Goal: Navigation & Orientation: Understand site structure

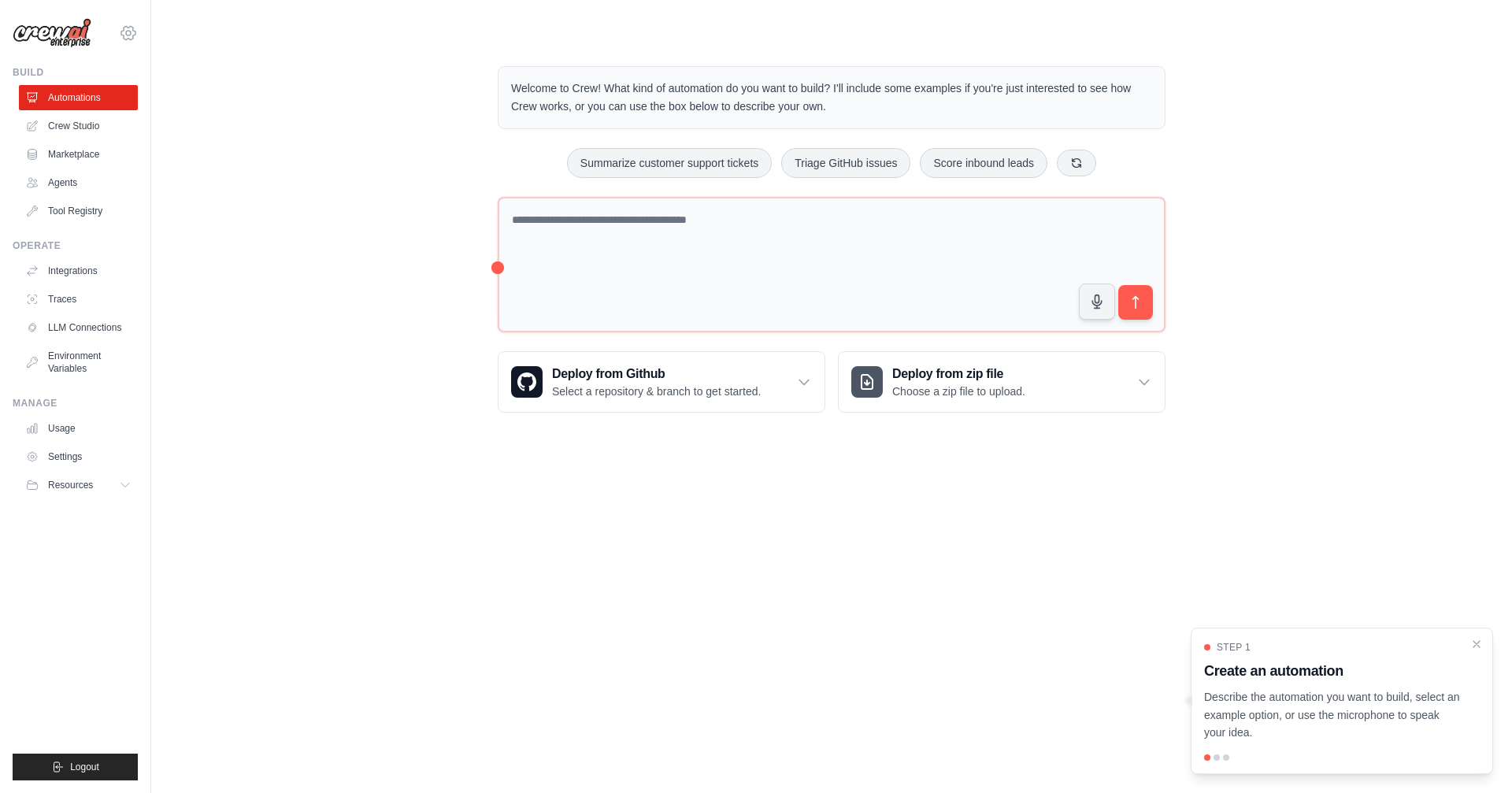
click at [129, 34] on icon at bounding box center [129, 33] width 5 height 5
click at [101, 106] on link "Settings" at bounding box center [128, 106] width 138 height 29
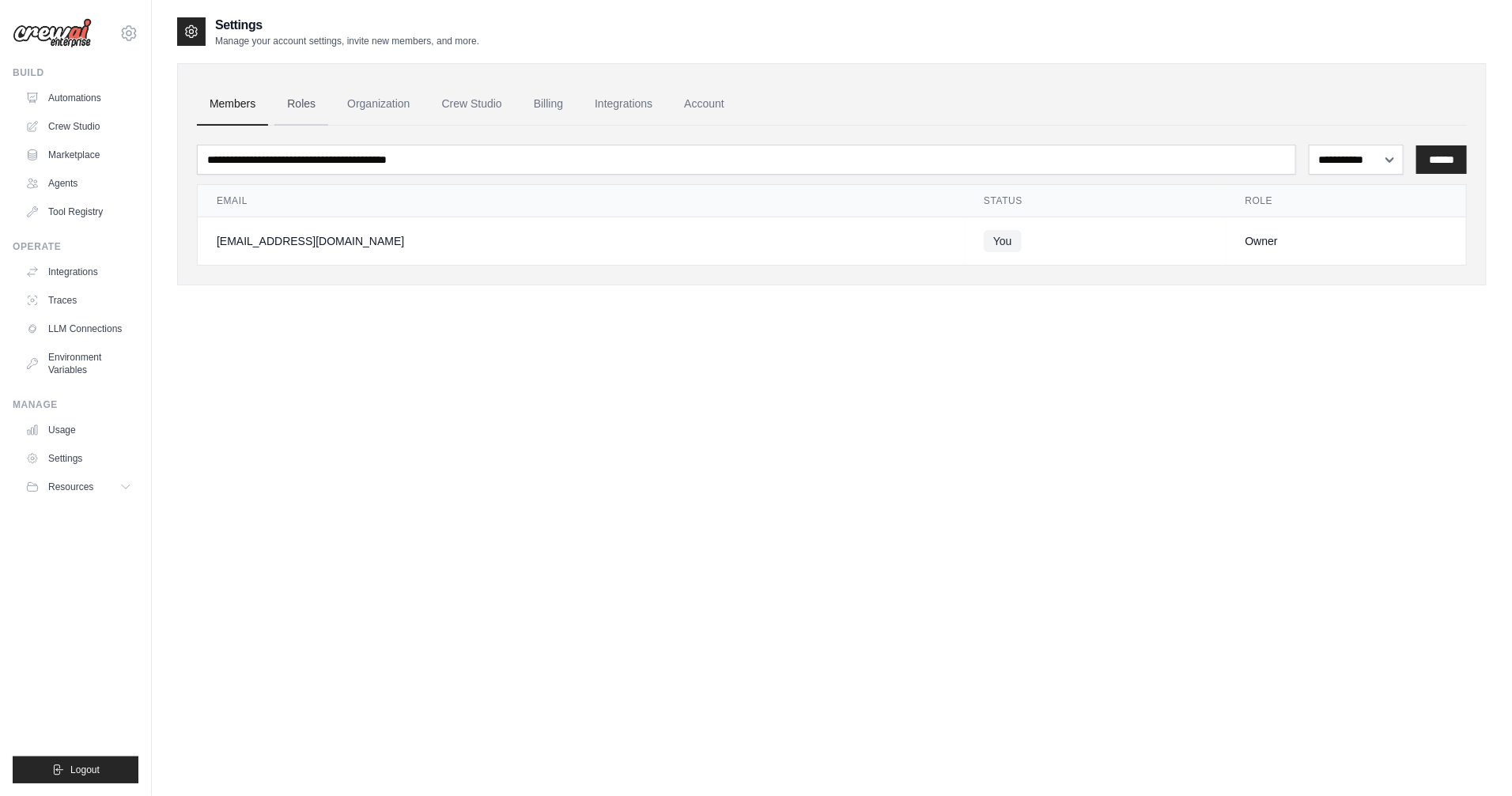
click at [287, 110] on link "Roles" at bounding box center [301, 104] width 53 height 43
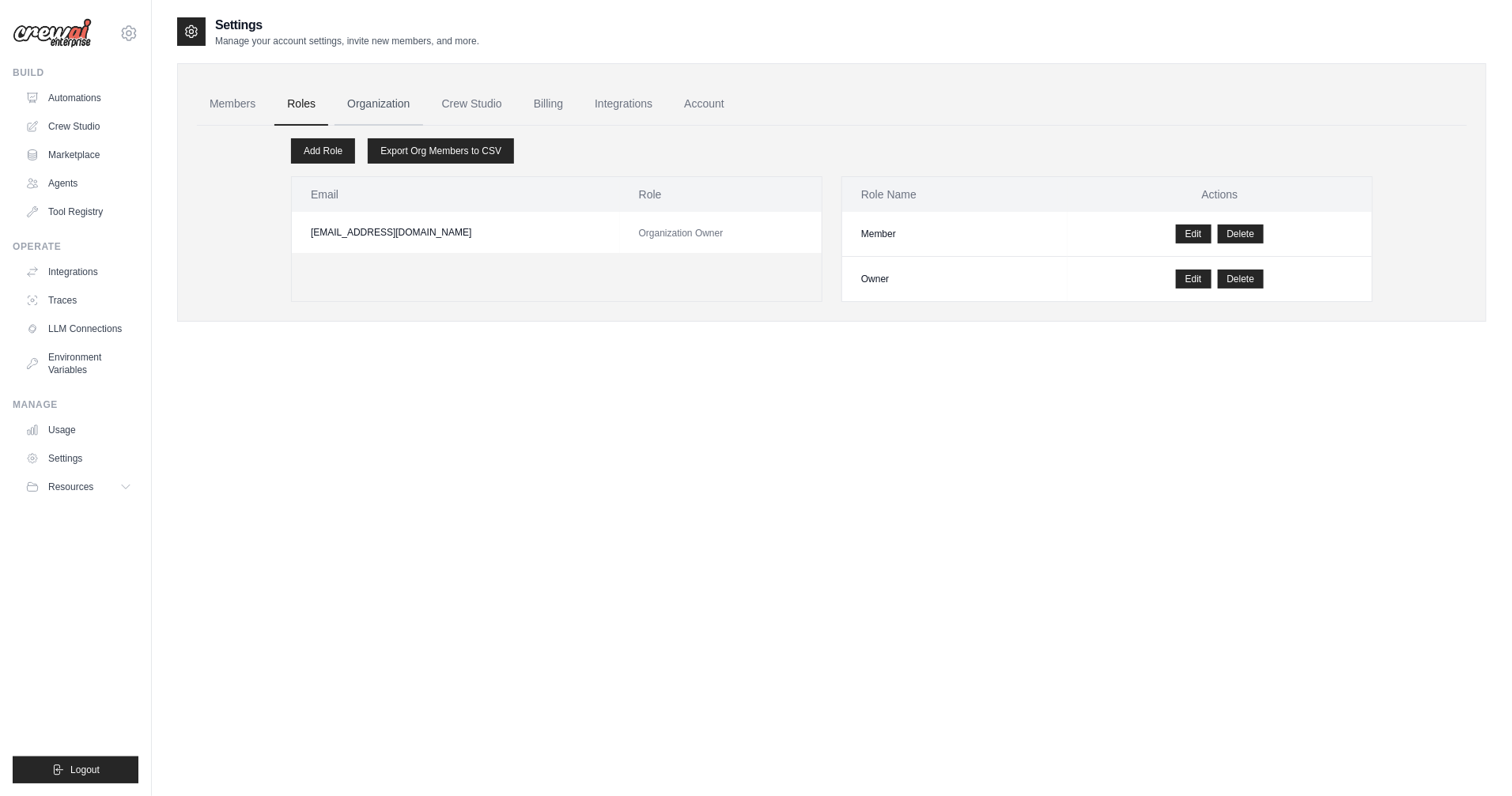
click at [362, 113] on link "Organization" at bounding box center [378, 104] width 88 height 43
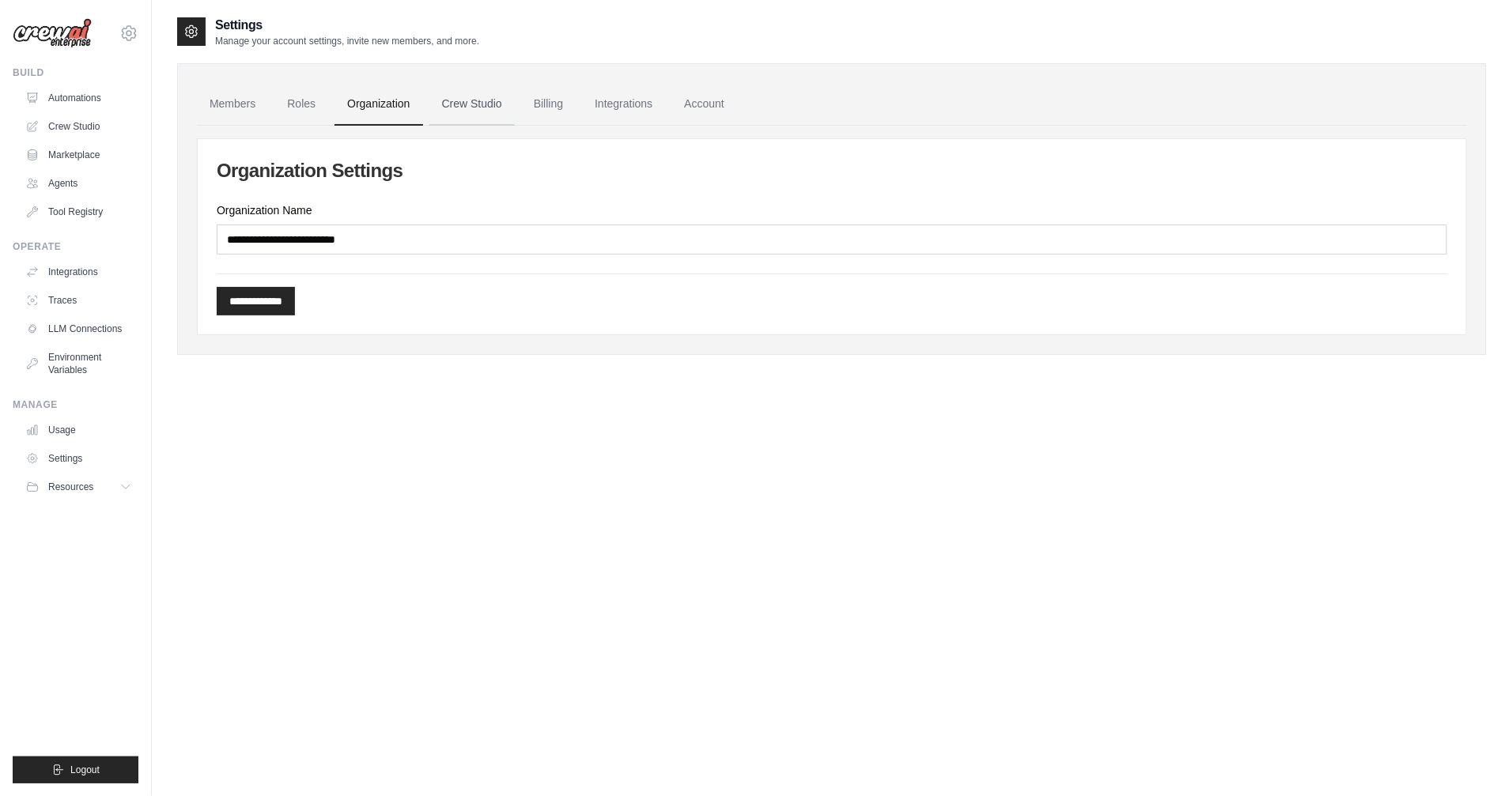
click at [475, 110] on link "Crew Studio" at bounding box center [472, 104] width 86 height 43
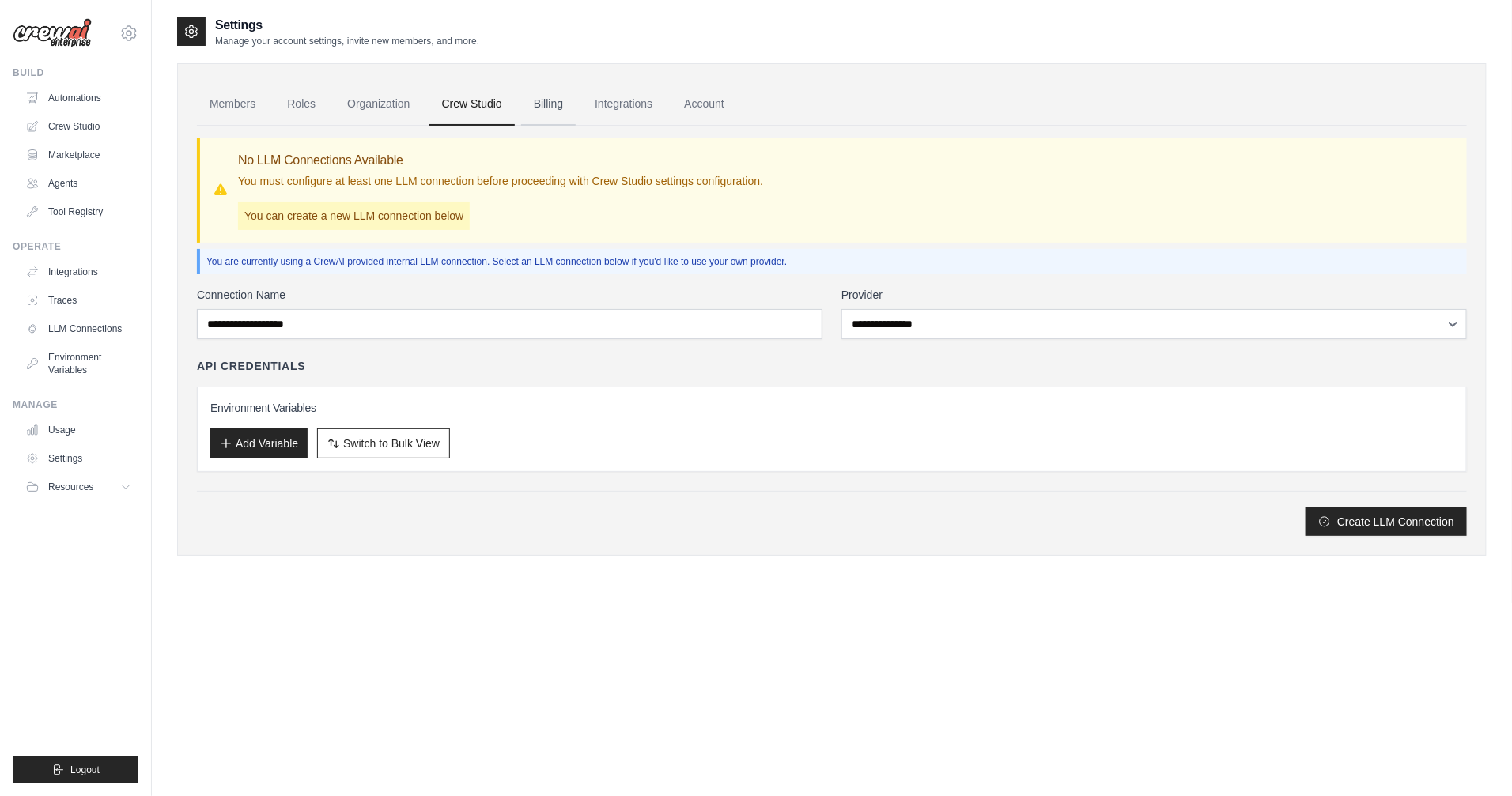
click at [539, 109] on link "Billing" at bounding box center [549, 104] width 54 height 43
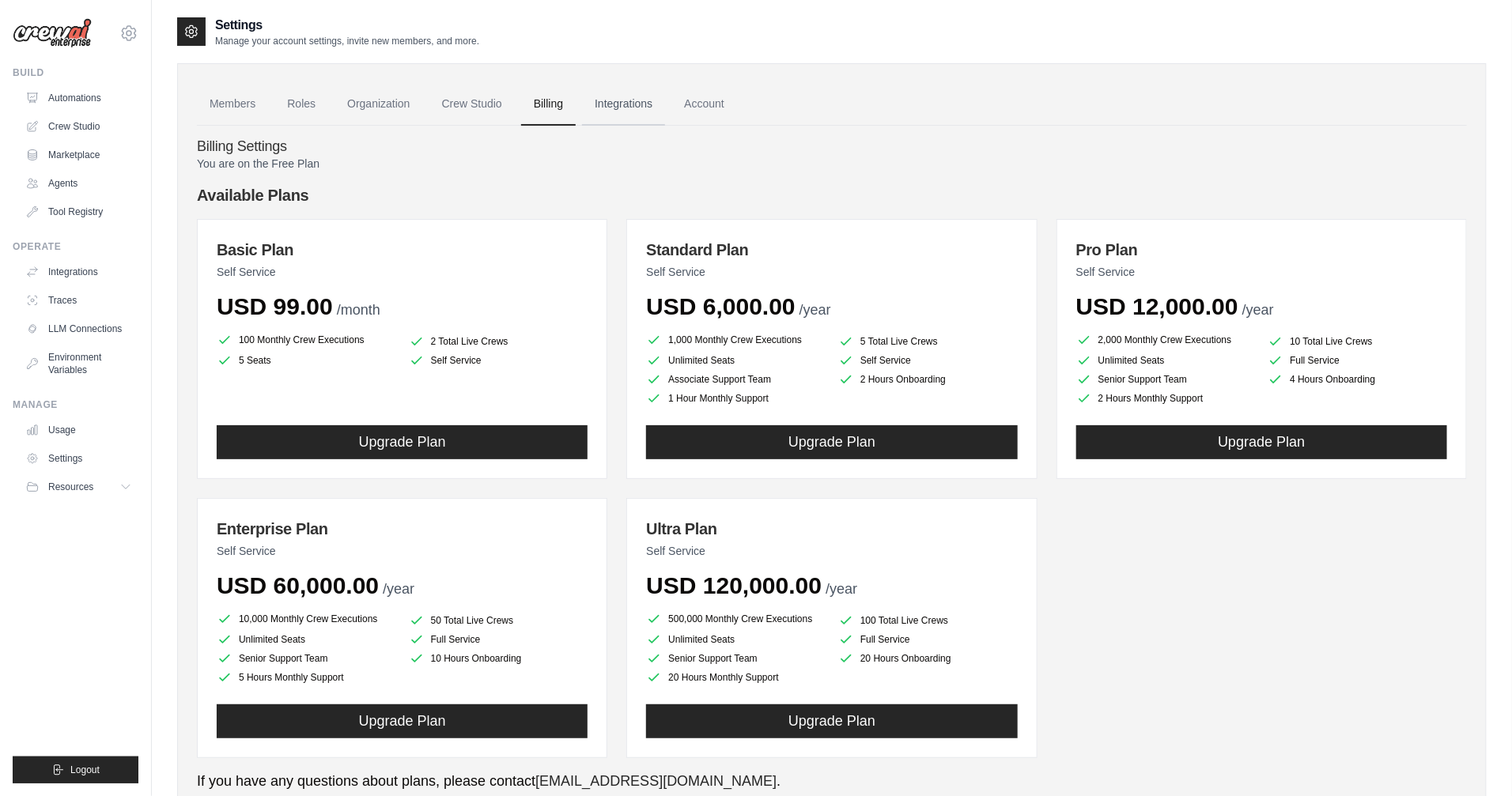
click at [610, 107] on link "Integrations" at bounding box center [624, 104] width 83 height 43
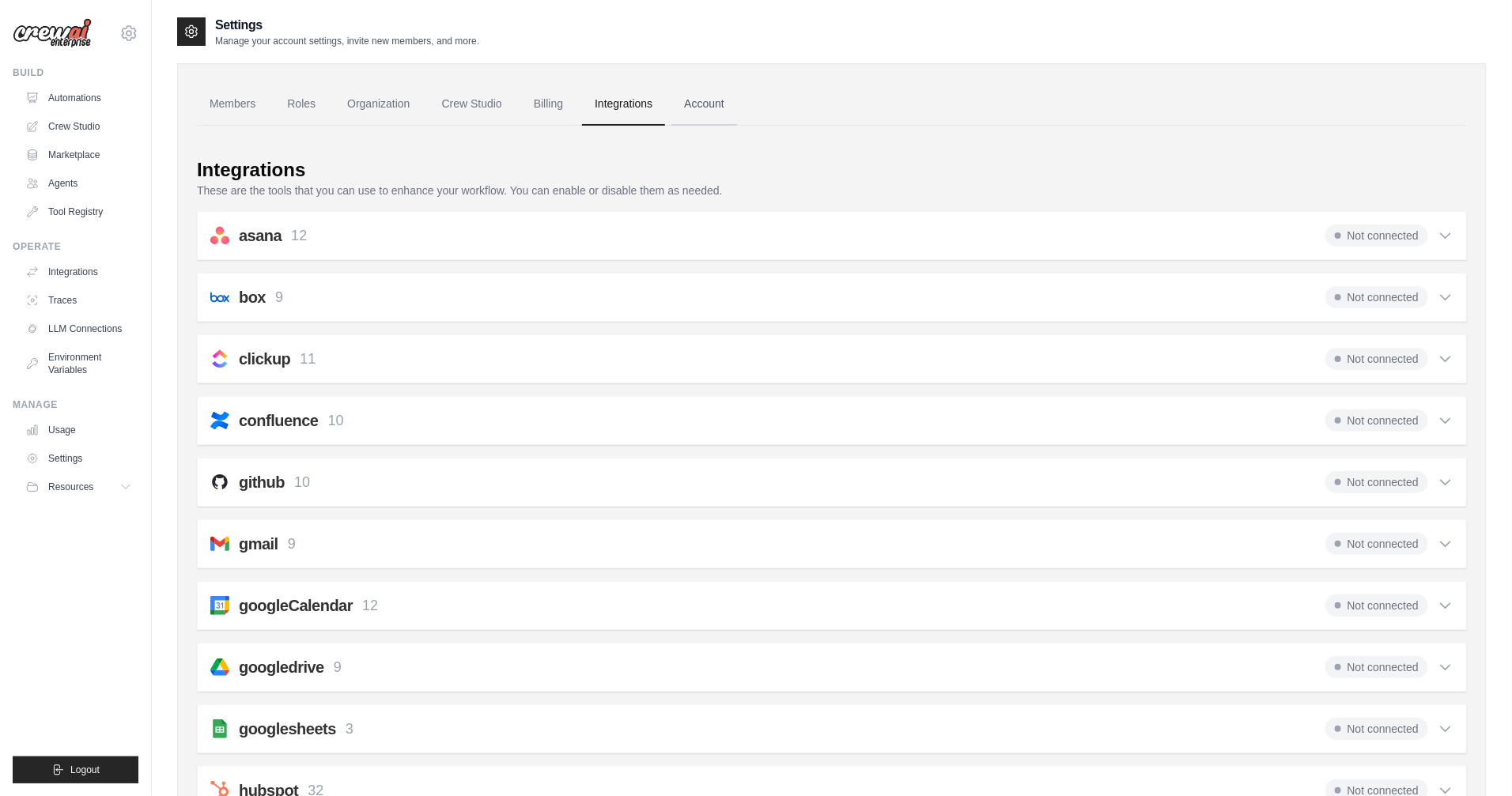
click at [707, 104] on link "Account" at bounding box center [704, 104] width 66 height 43
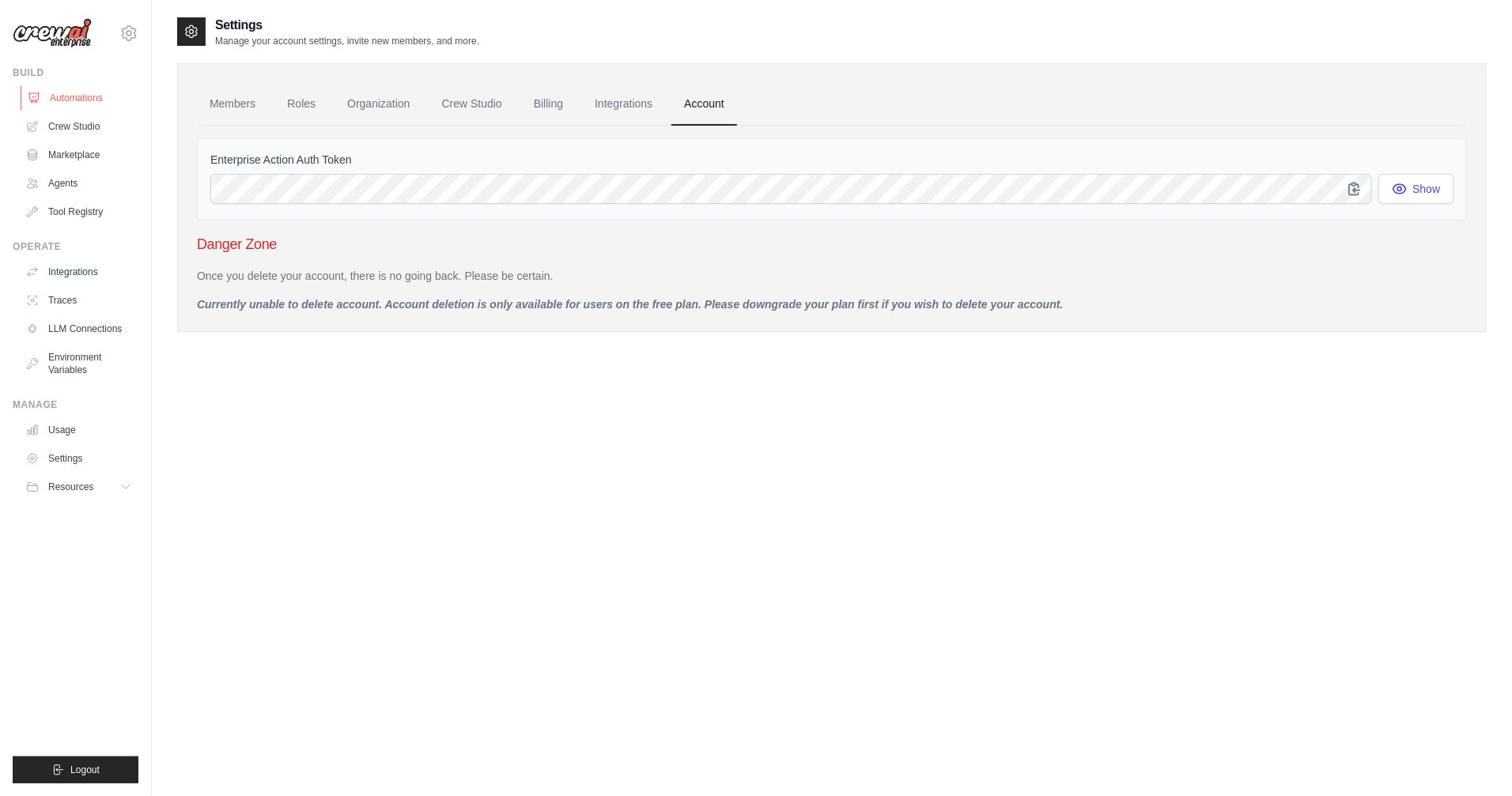
click at [110, 100] on link "Automations" at bounding box center [80, 98] width 119 height 25
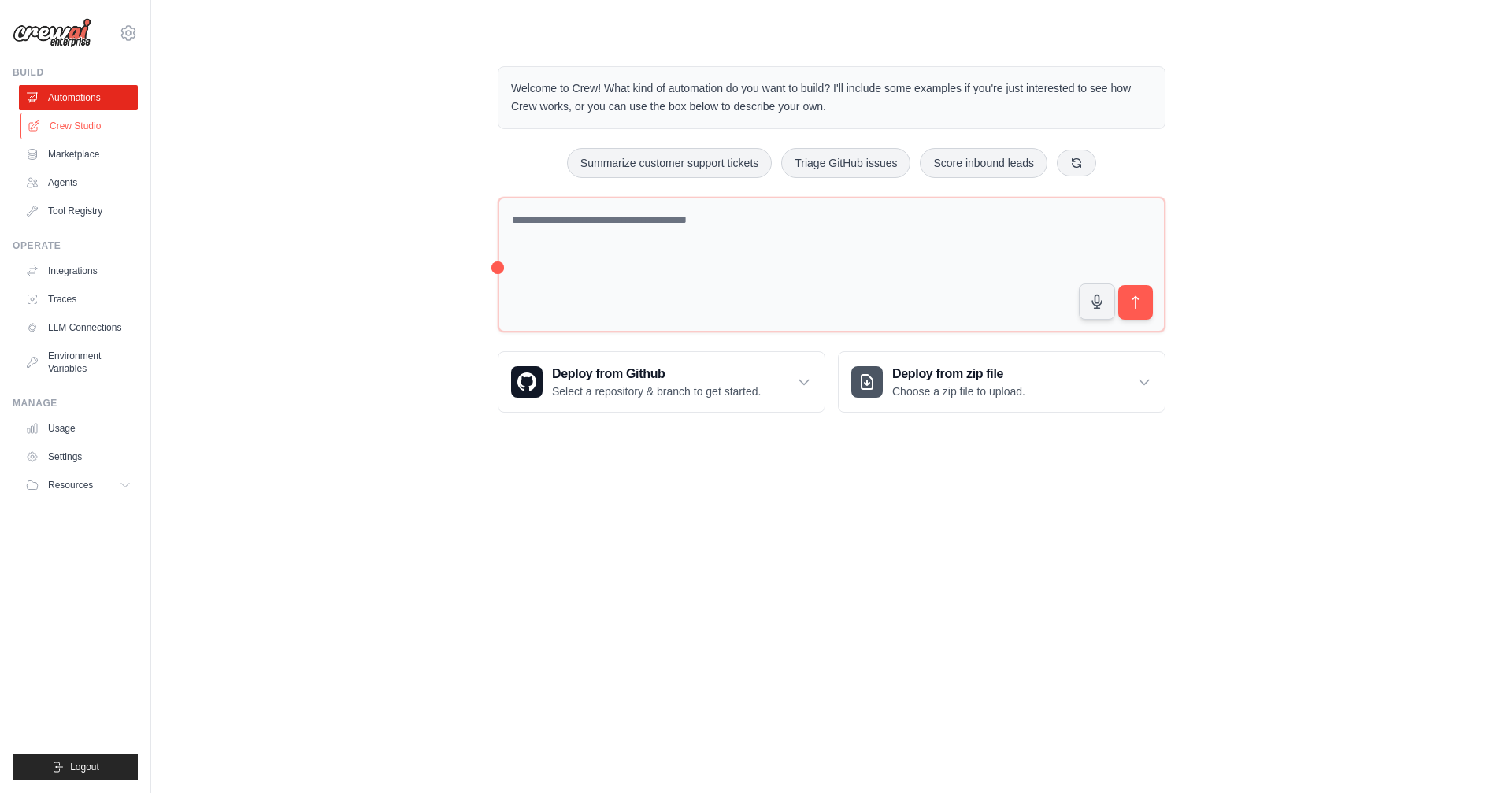
click at [69, 128] on link "Crew Studio" at bounding box center [79, 125] width 119 height 25
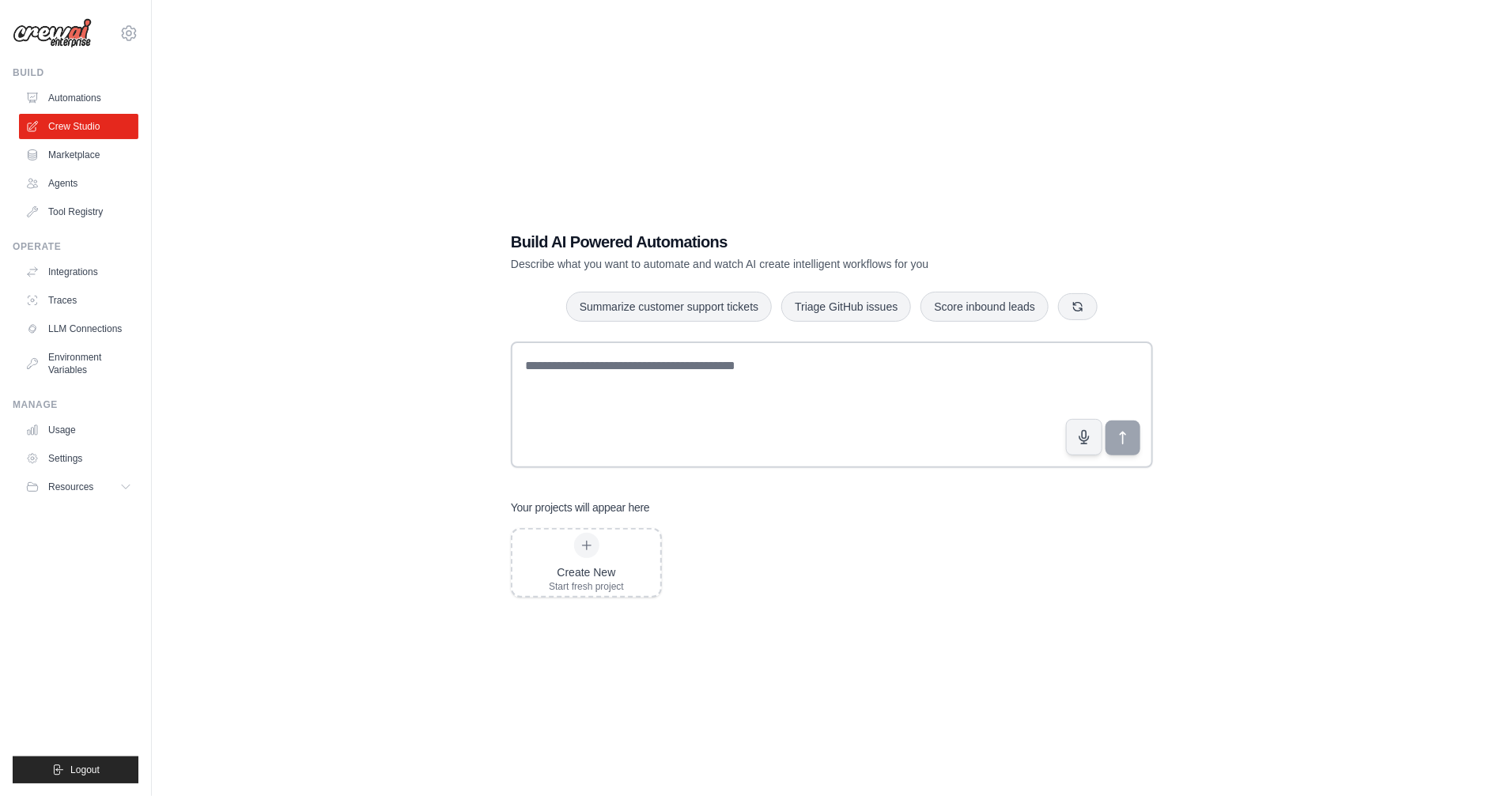
click at [341, 134] on div "Build AI Powered Automations Describe what you want to automate and watch AI cr…" at bounding box center [832, 414] width 1310 height 796
